Goal: Navigation & Orientation: Find specific page/section

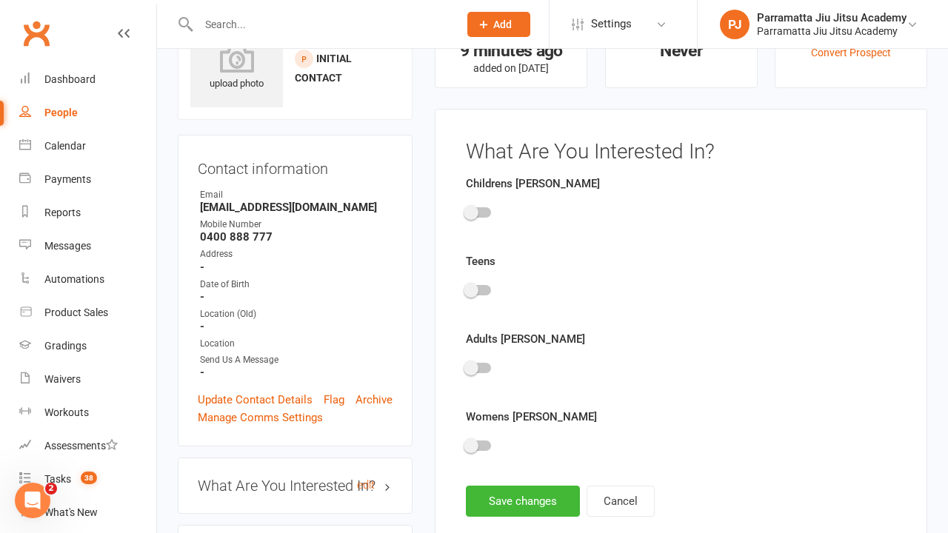
scroll to position [102, 0]
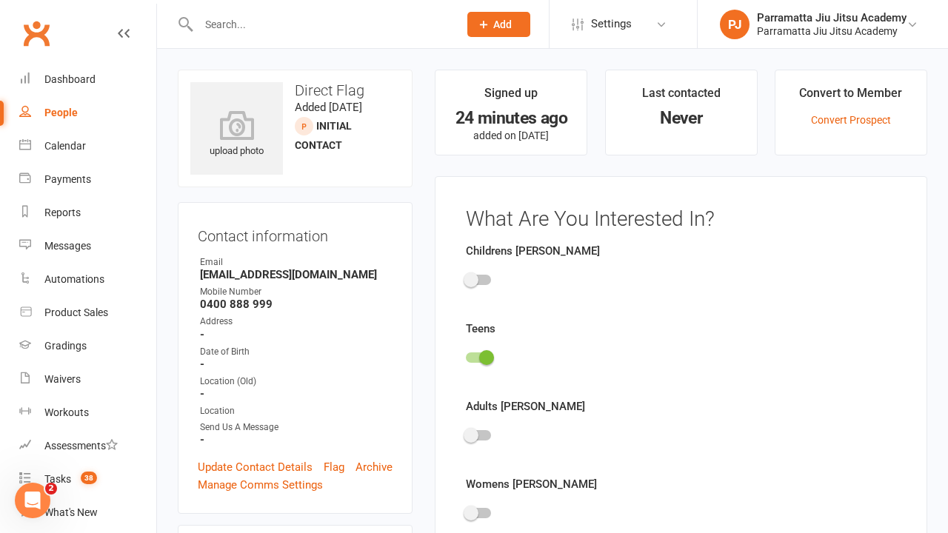
scroll to position [102, 0]
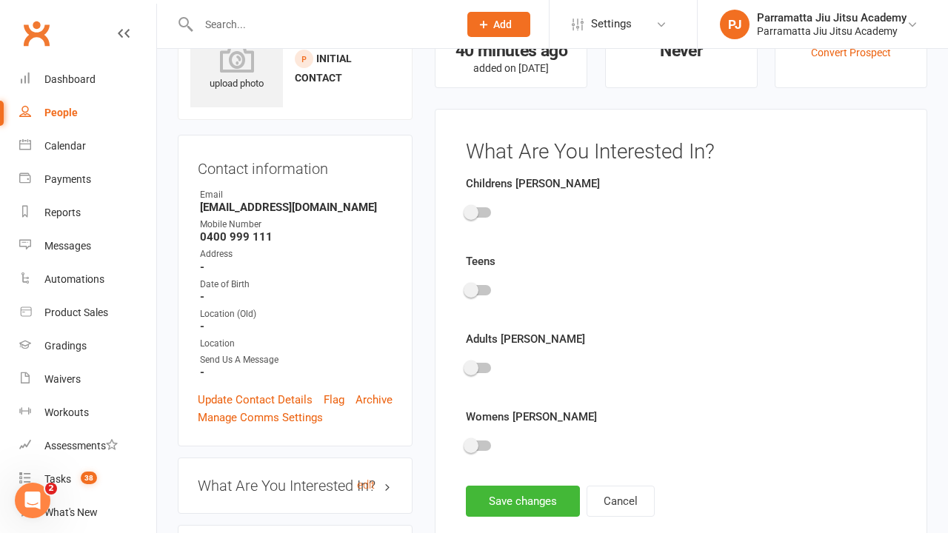
scroll to position [102, 0]
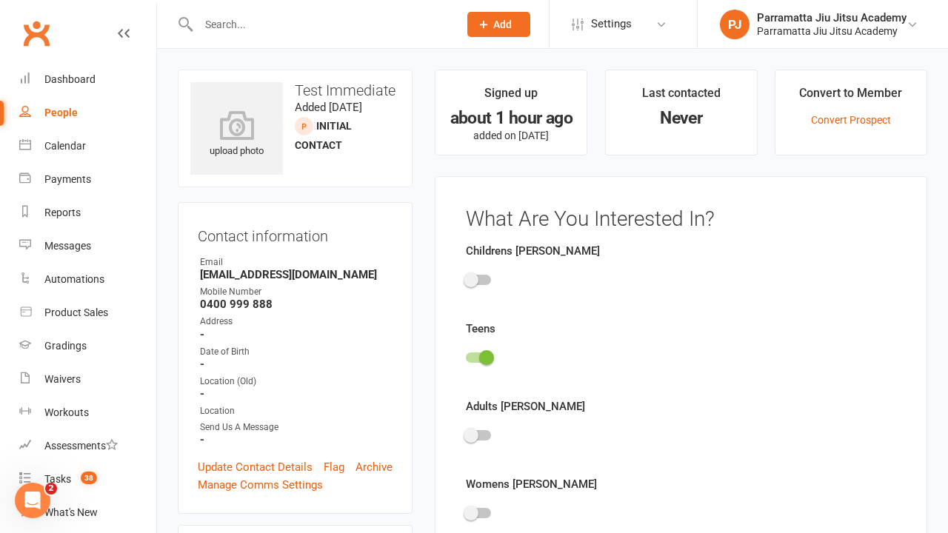
scroll to position [102, 0]
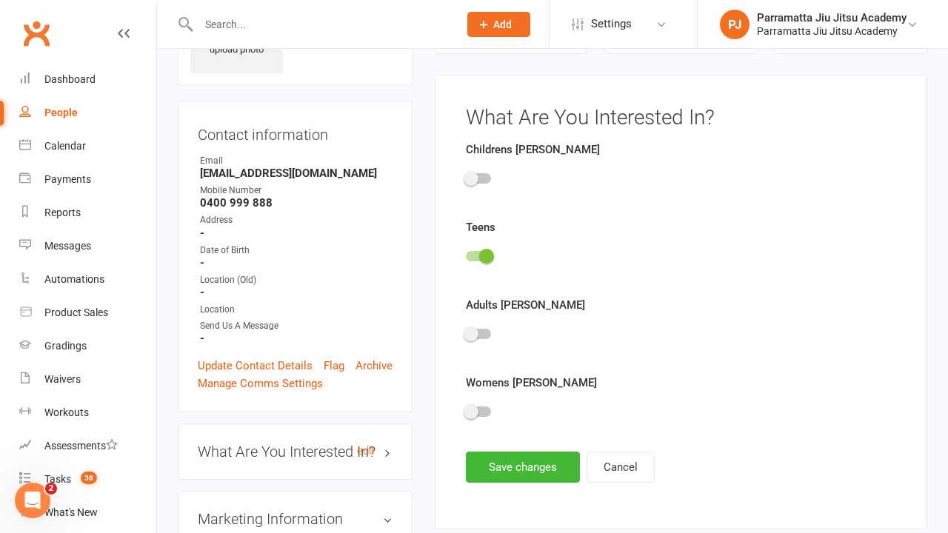
scroll to position [102, 0]
